Goal: Information Seeking & Learning: Learn about a topic

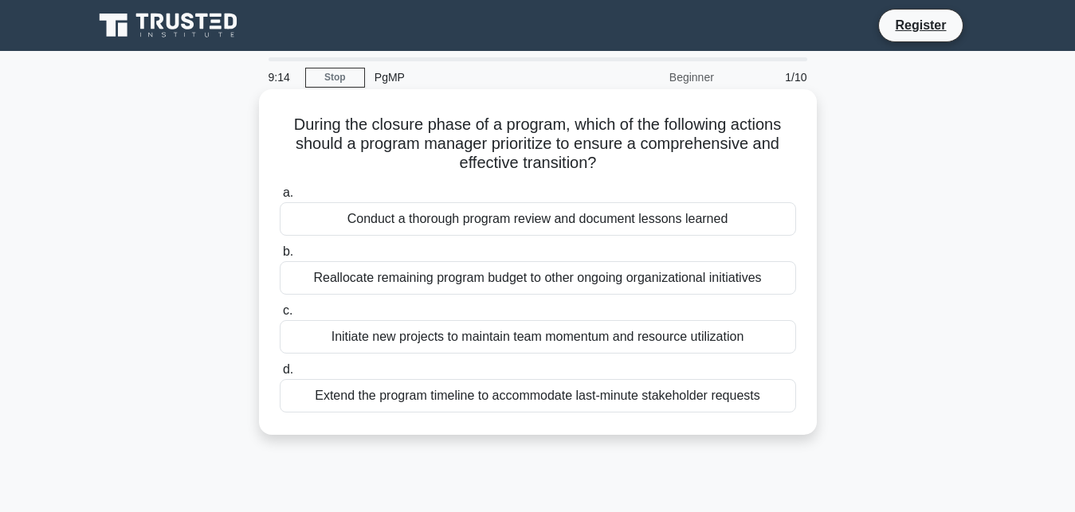
click at [370, 277] on div "Reallocate remaining program budget to other ongoing organizational initiatives" at bounding box center [538, 277] width 516 height 33
click at [280, 257] on input "b. Reallocate remaining program budget to other ongoing organizational initiati…" at bounding box center [280, 252] width 0 height 10
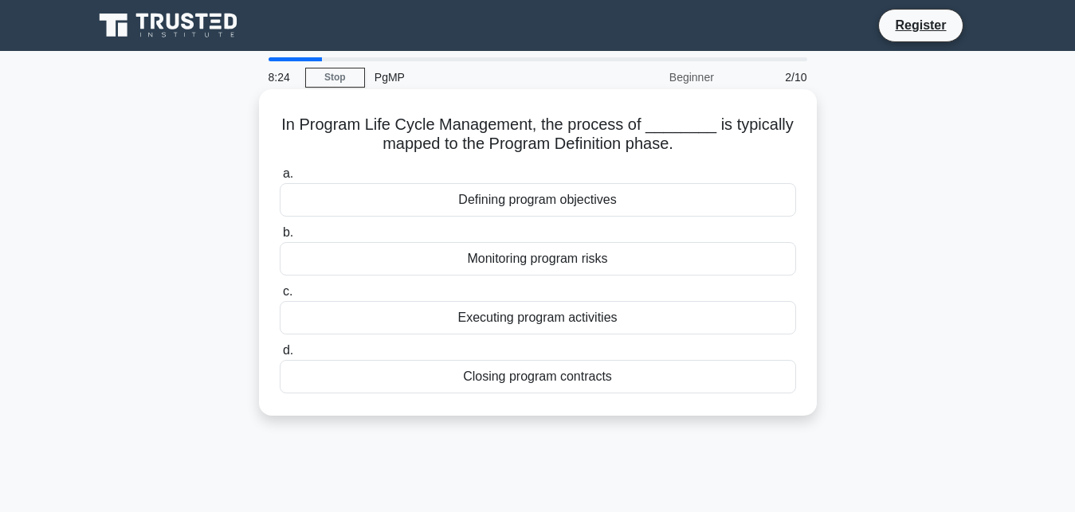
click at [426, 323] on div "Executing program activities" at bounding box center [538, 317] width 516 height 33
click at [280, 297] on input "c. Executing program activities" at bounding box center [280, 292] width 0 height 10
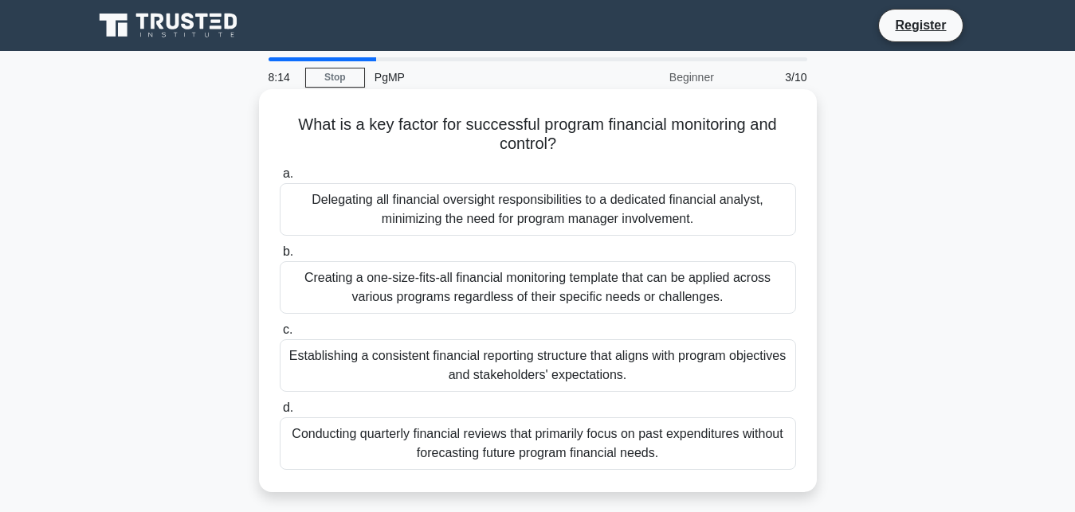
click at [363, 211] on div "Delegating all financial oversight responsibilities to a dedicated financial an…" at bounding box center [538, 209] width 516 height 53
click at [280, 179] on input "a. Delegating all financial oversight responsibilities to a dedicated financial…" at bounding box center [280, 174] width 0 height 10
radio input "true"
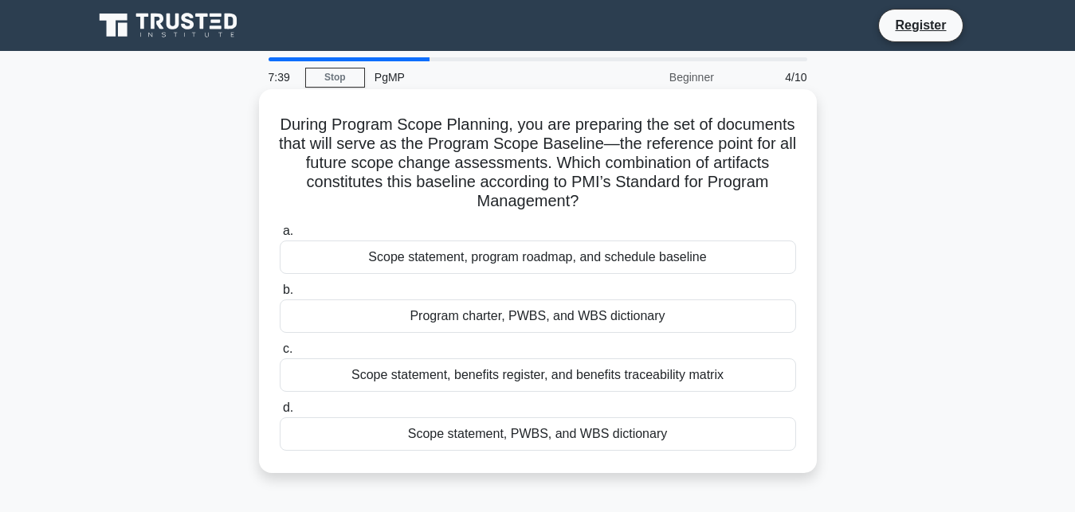
click at [364, 260] on div "Scope statement, program roadmap, and schedule baseline" at bounding box center [538, 257] width 516 height 33
click at [280, 237] on input "a. Scope statement, program roadmap, and schedule baseline" at bounding box center [280, 231] width 0 height 10
radio input "true"
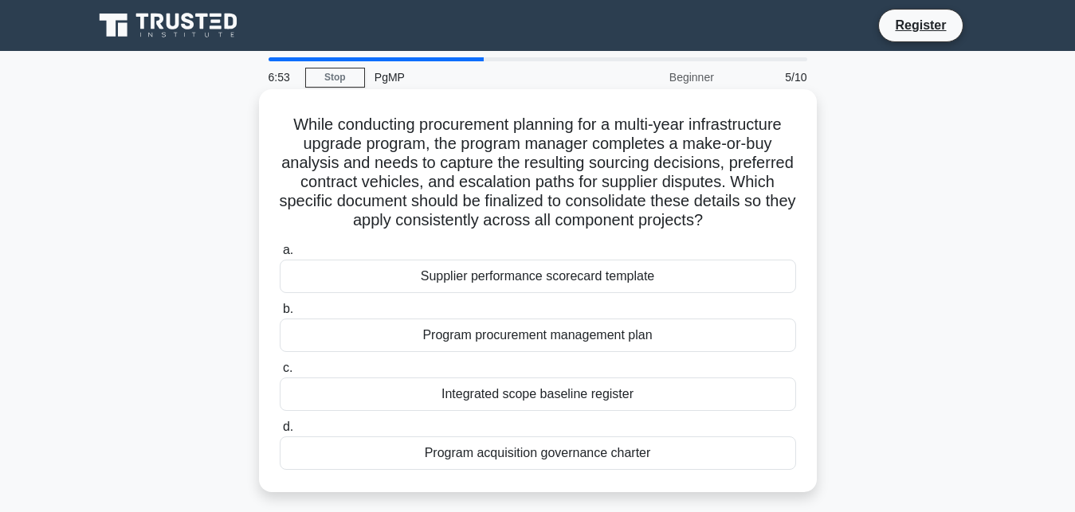
click at [434, 328] on div "Program procurement management plan" at bounding box center [538, 335] width 516 height 33
click at [280, 315] on input "b. Program procurement management plan" at bounding box center [280, 309] width 0 height 10
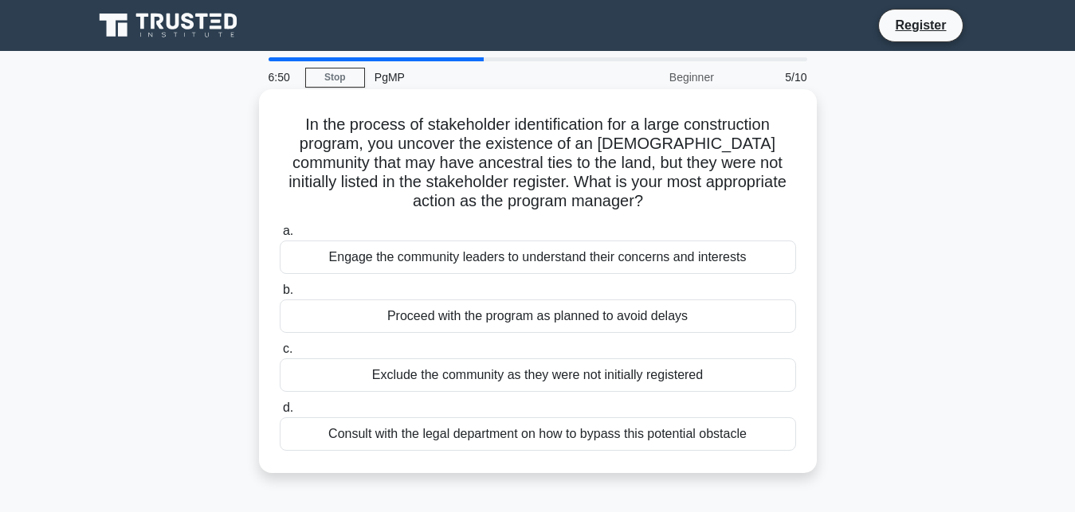
click at [446, 257] on div "Engage the community leaders to understand their concerns and interests" at bounding box center [538, 257] width 516 height 33
click at [280, 237] on input "a. Engage the community leaders to understand their concerns and interests" at bounding box center [280, 231] width 0 height 10
radio input "true"
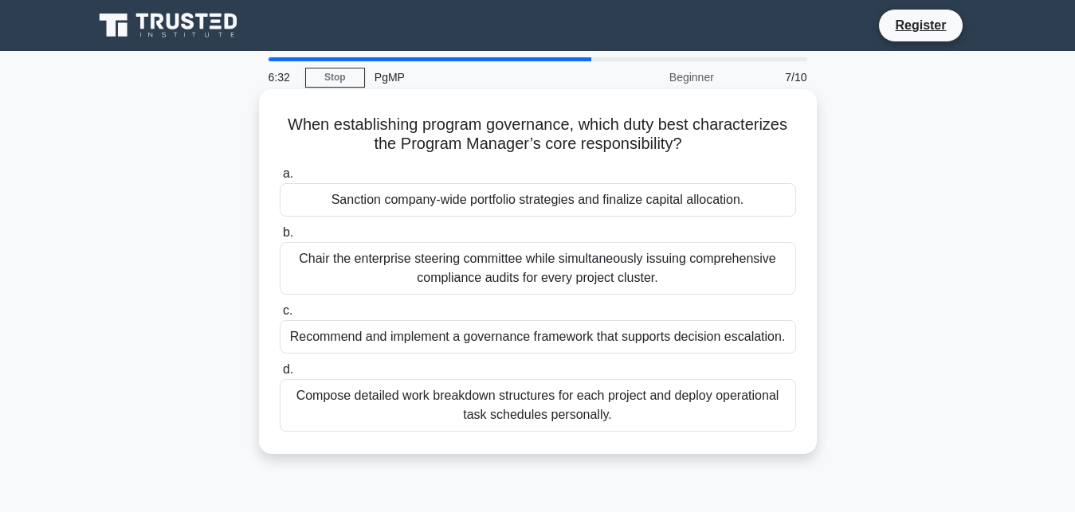
click at [453, 269] on div "Chair the enterprise steering committee while simultaneously issuing comprehens…" at bounding box center [538, 268] width 516 height 53
click at [280, 238] on input "b. Chair the enterprise steering committee while simultaneously issuing compreh…" at bounding box center [280, 233] width 0 height 10
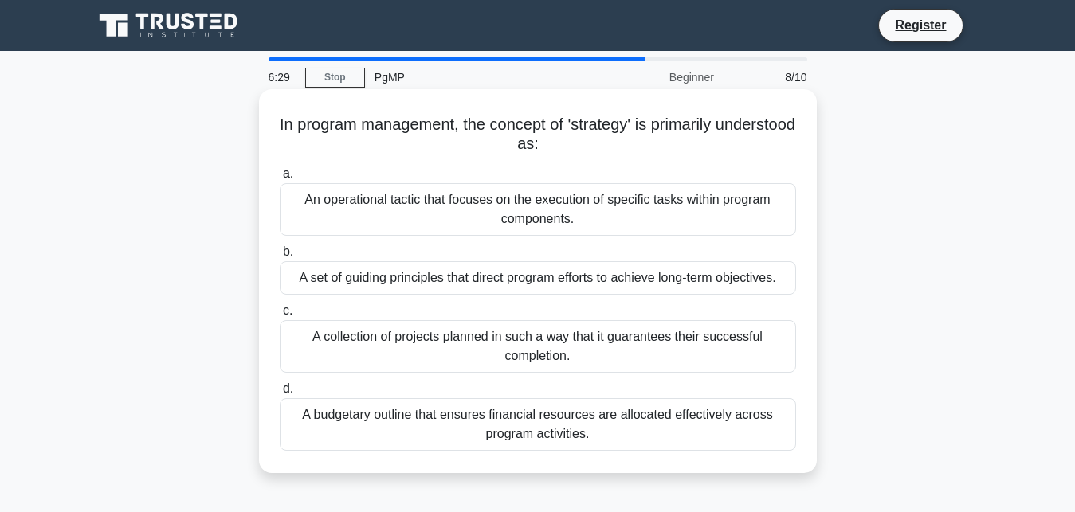
click at [478, 202] on div "An operational tactic that focuses on the execution of specific tasks within pr…" at bounding box center [538, 209] width 516 height 53
click at [280, 179] on input "a. An operational tactic that focuses on the execution of specific tasks within…" at bounding box center [280, 174] width 0 height 10
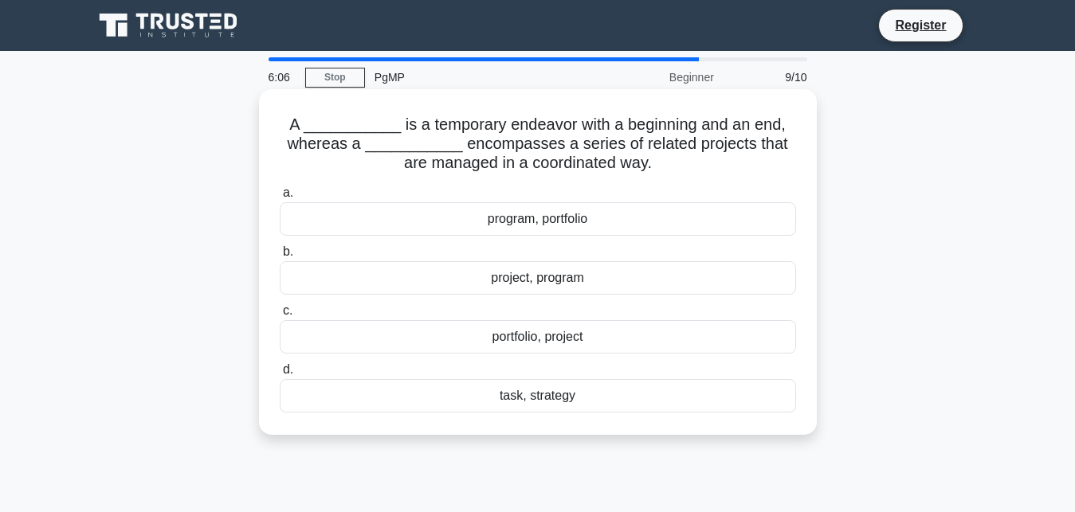
click at [497, 218] on div "program, portfolio" at bounding box center [538, 218] width 516 height 33
click at [280, 198] on input "a. program, portfolio" at bounding box center [280, 193] width 0 height 10
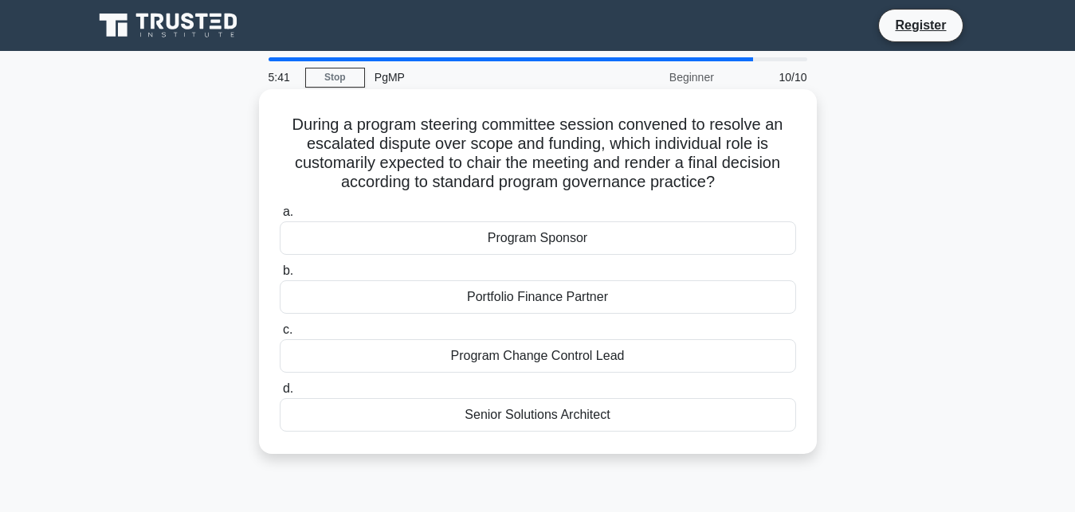
click at [503, 417] on div "Senior Solutions Architect" at bounding box center [538, 414] width 516 height 33
click at [280, 394] on input "d. Senior Solutions Architect" at bounding box center [280, 389] width 0 height 10
radio input "true"
